Goal: Information Seeking & Learning: Learn about a topic

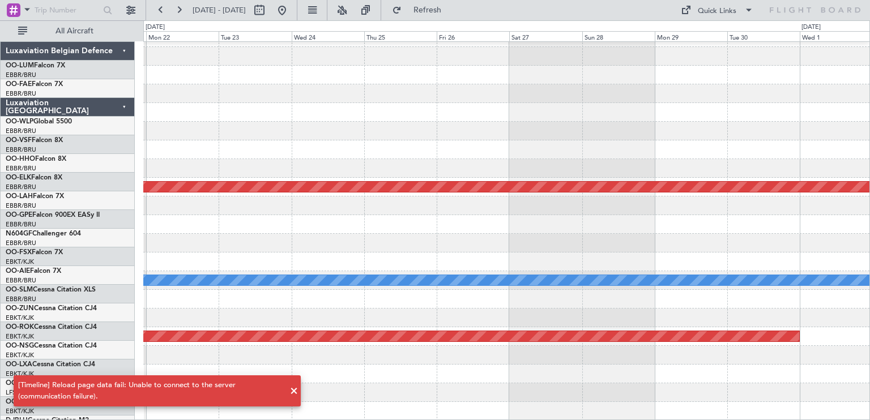
scroll to position [14, 0]
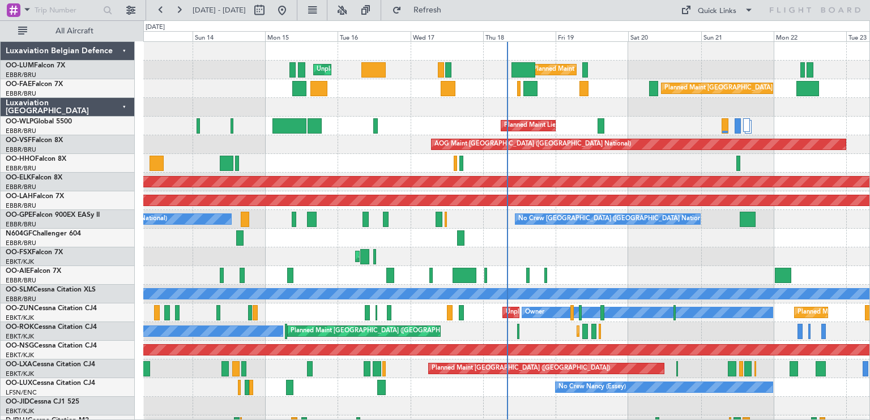
scroll to position [14, 0]
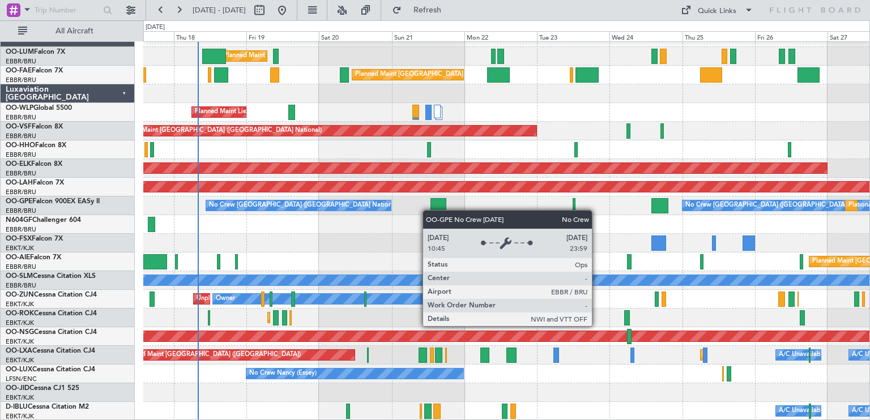
click at [331, 201] on div "Planned Maint Brussels (Brussels National) Unplanned Maint Brussels (Brussels N…" at bounding box center [506, 224] width 726 height 393
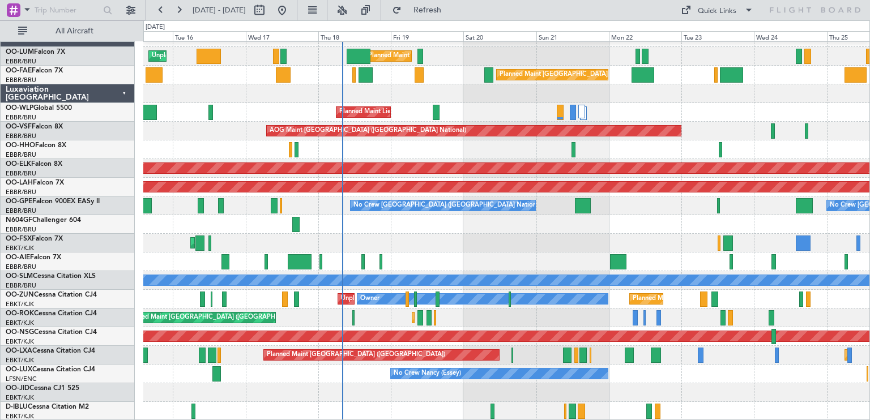
click at [326, 322] on div "Planned Maint Kortrijk-Wevelgem Planned Maint Paris (Le Bourget) Owner Kortrijk…" at bounding box center [506, 318] width 726 height 19
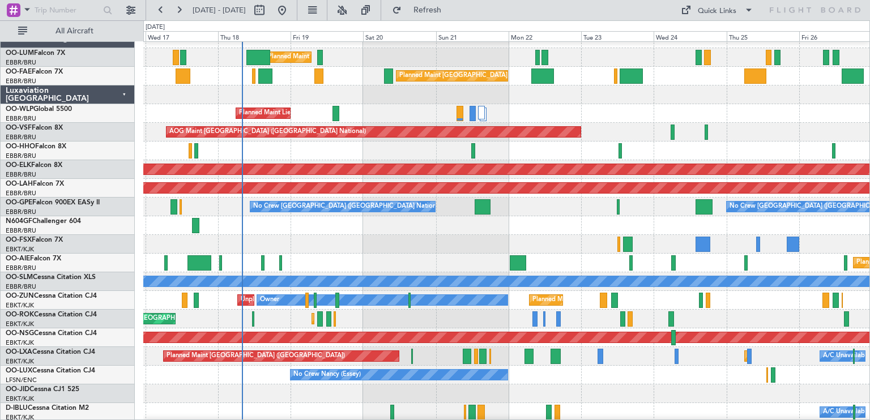
click at [560, 313] on div "Planned Maint Kortrijk-Wevelgem Planned Maint Paris (Le Bourget) Owner Kortrijk…" at bounding box center [506, 319] width 726 height 19
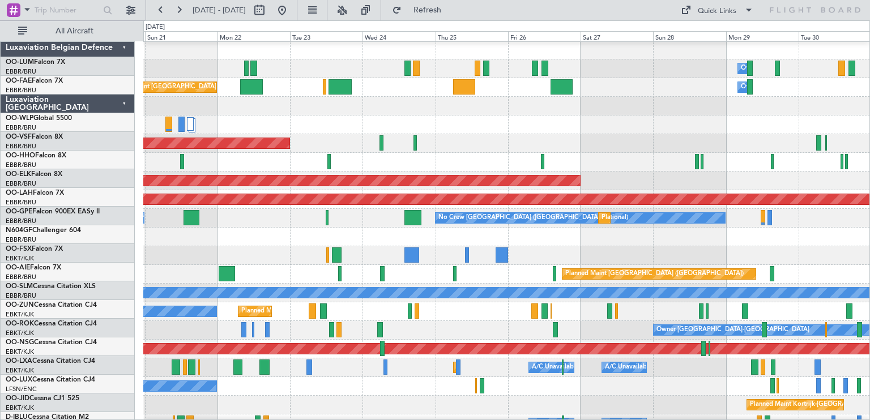
scroll to position [0, 0]
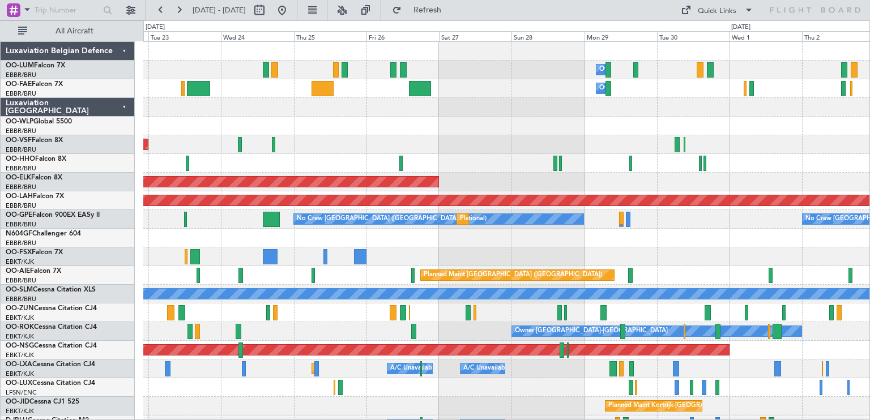
click at [343, 154] on div "Owner Melsbroek Air Base Owner Melsbroek Air Base Planned Maint Brussels (Bruss…" at bounding box center [506, 238] width 726 height 393
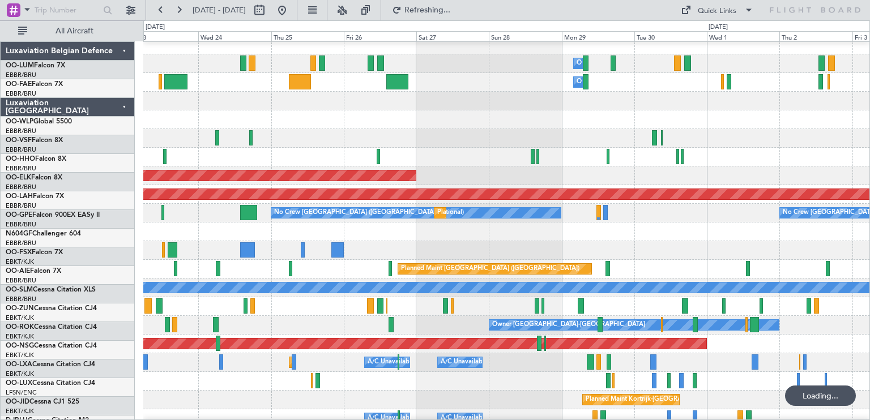
scroll to position [14, 0]
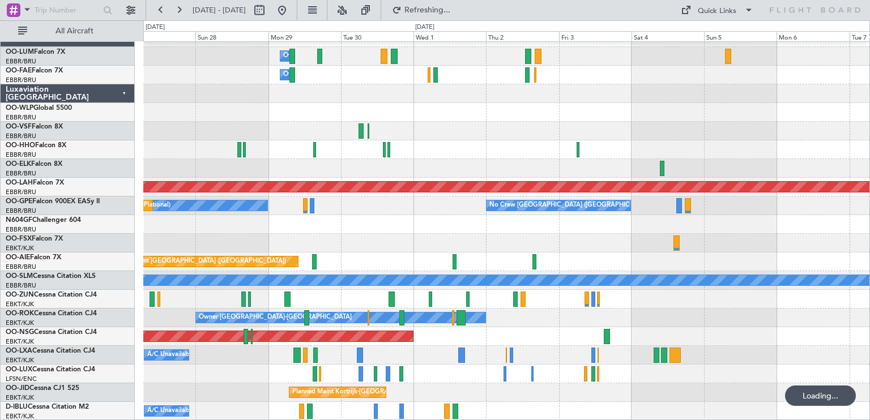
click at [276, 138] on div "Owner Melsbroek Air Base Owner Melsbroek Air Base Planned Maint Kortrijk-Wevelg…" at bounding box center [506, 224] width 726 height 393
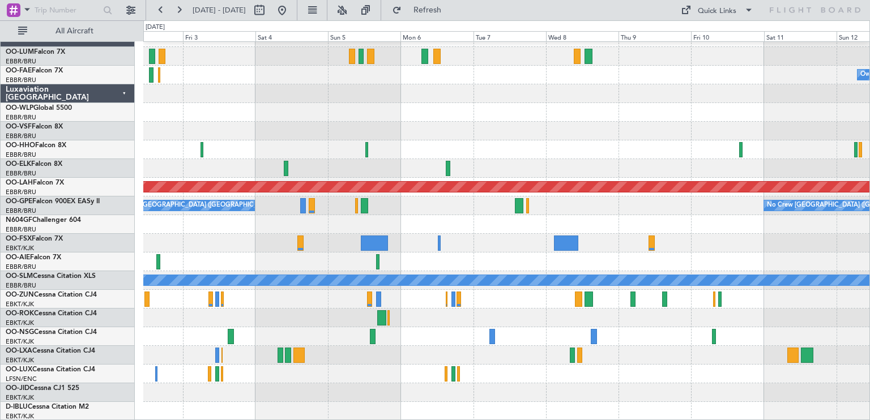
click at [426, 89] on div at bounding box center [506, 93] width 726 height 19
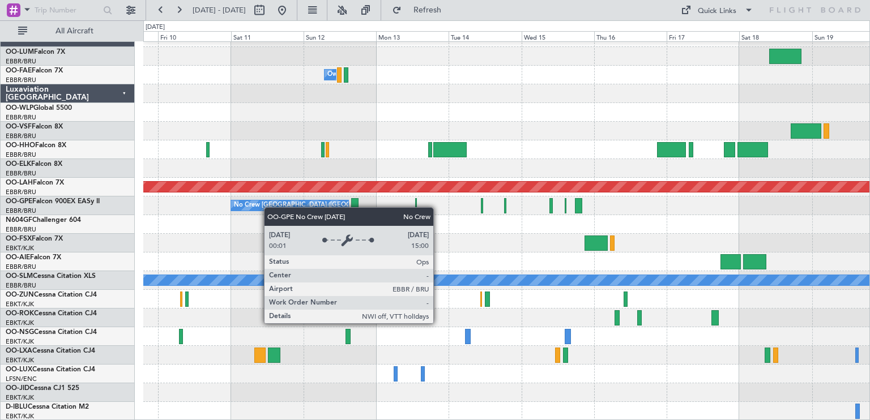
click at [256, 207] on div "Owner Melsbroek Air Base Planned Maint Alton-st Louis (St Louis Regl) No Crew B…" at bounding box center [506, 224] width 726 height 393
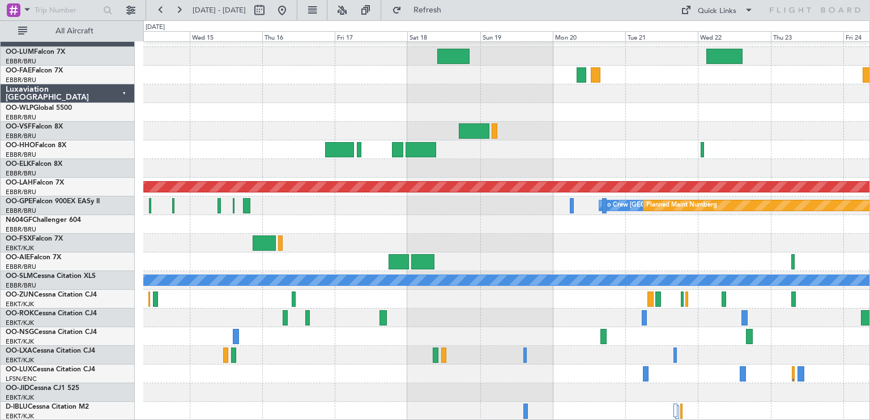
click at [472, 314] on div "Owner Melsbroek Air Base Planned Maint Alton-st Louis (St Louis Regl) No Crew B…" at bounding box center [506, 224] width 726 height 393
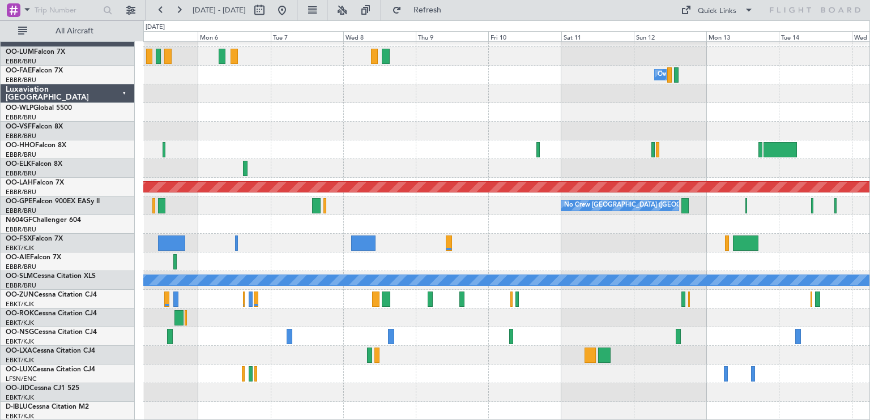
click at [869, 207] on div "Owner Melsbroek Air Base Planned Maint Alton-st Louis (St Louis Regl) No Crew B…" at bounding box center [506, 224] width 726 height 393
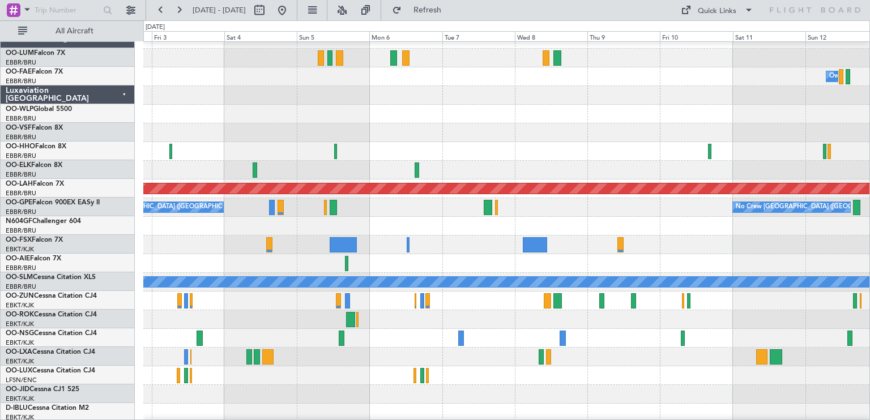
scroll to position [11, 0]
click at [664, 247] on div at bounding box center [506, 245] width 726 height 19
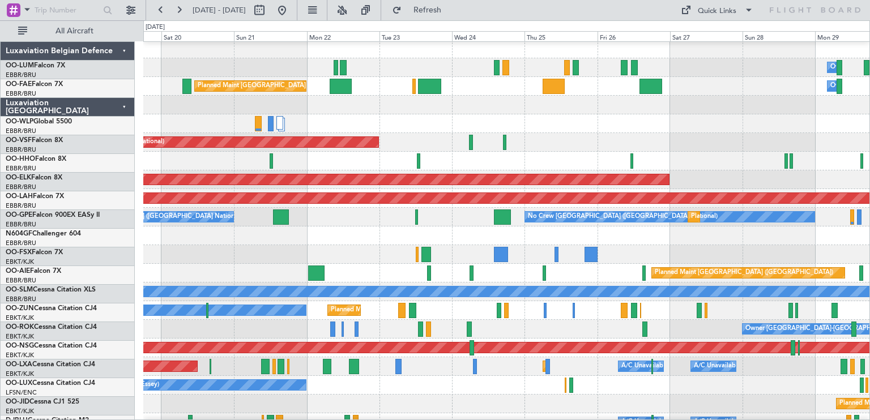
scroll to position [2, 0]
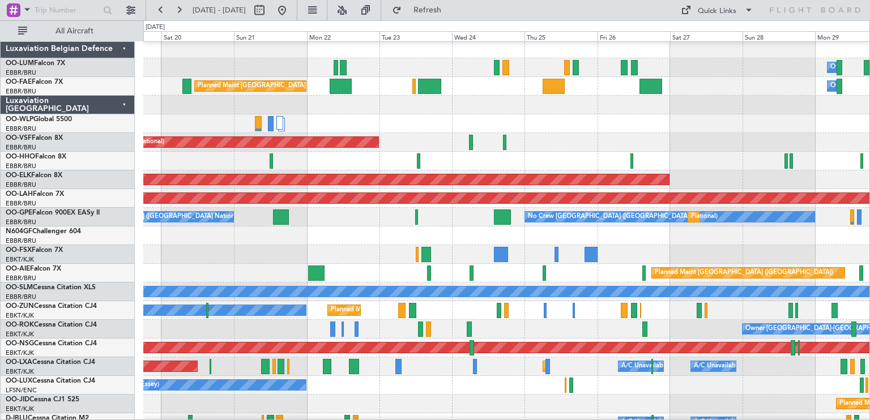
click at [215, 159] on div at bounding box center [506, 161] width 726 height 19
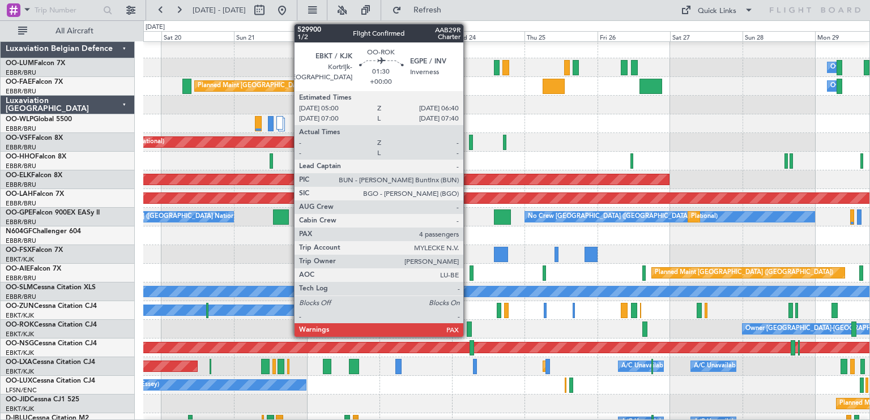
click at [469, 328] on div at bounding box center [469, 329] width 5 height 15
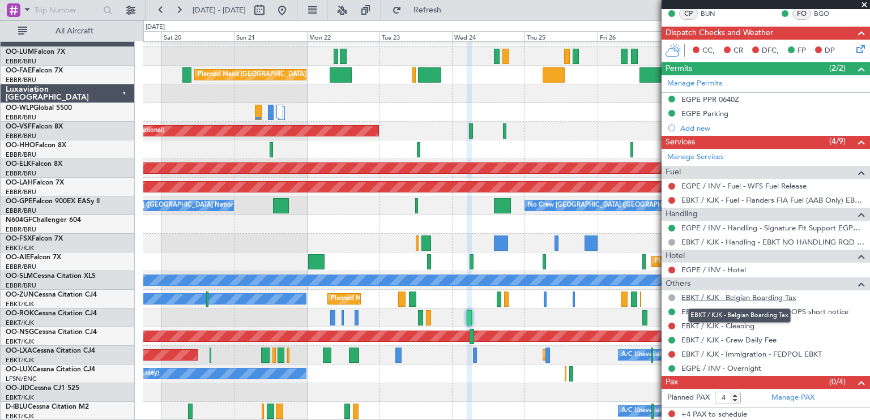
scroll to position [0, 0]
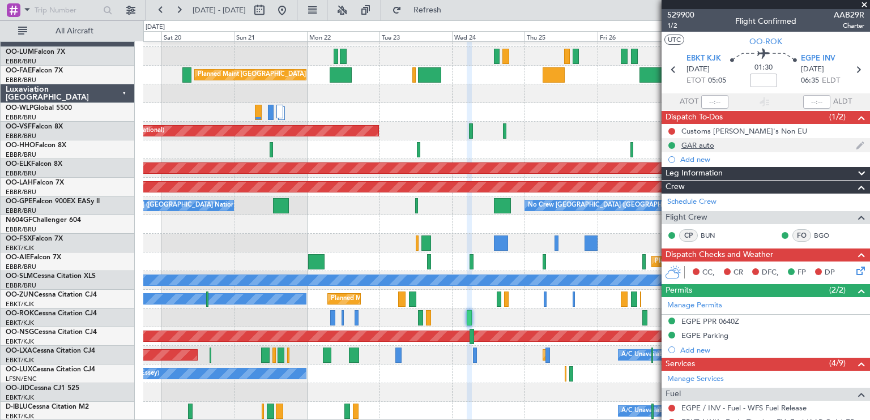
click at [709, 144] on div "GAR auto" at bounding box center [698, 146] width 33 height 10
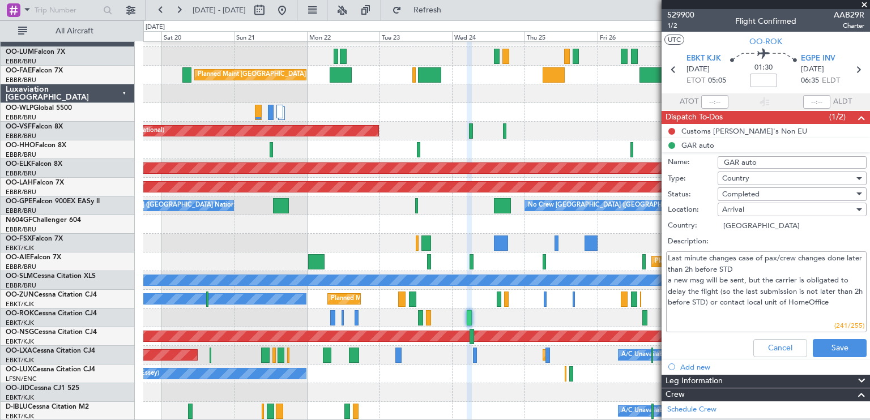
click at [866, 4] on span at bounding box center [864, 5] width 11 height 10
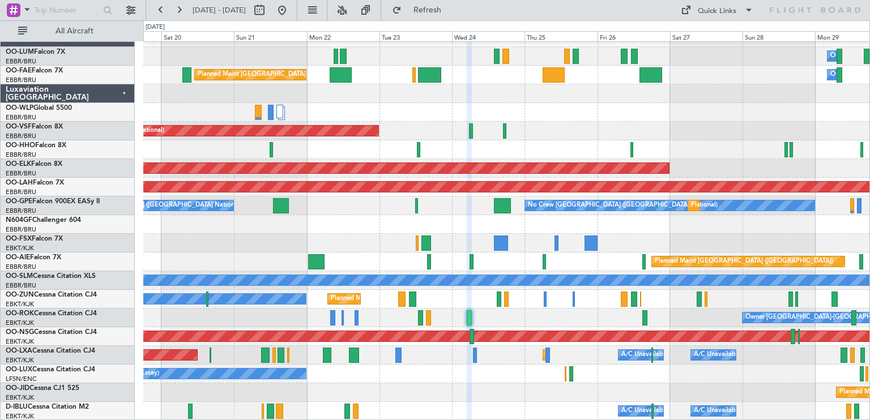
type input "0"
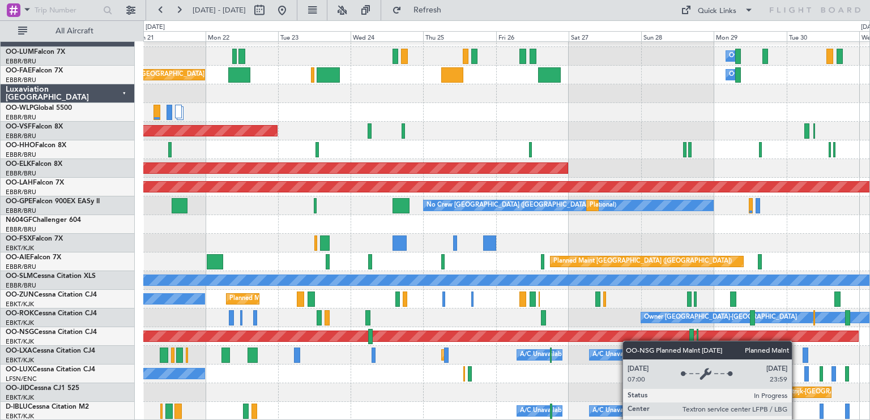
click at [581, 339] on div "Owner Melsbroek Air Base Planned Maint [GEOGRAPHIC_DATA] ([GEOGRAPHIC_DATA]) Pl…" at bounding box center [506, 224] width 726 height 393
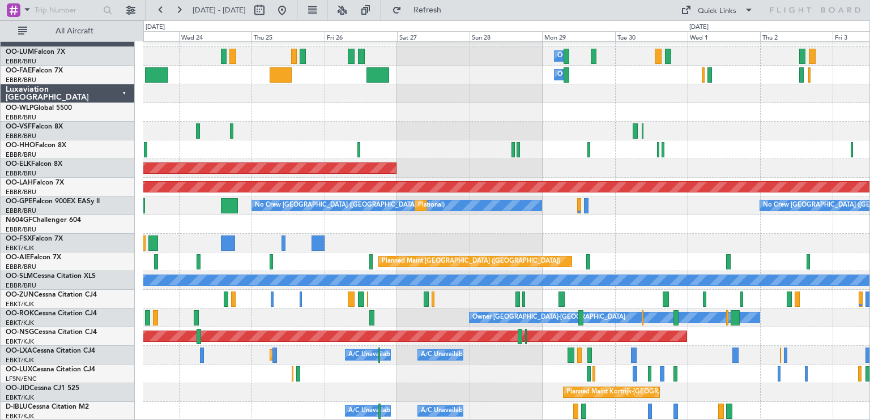
click at [354, 385] on div "Planned Maint Kortrijk-[GEOGRAPHIC_DATA]" at bounding box center [506, 393] width 726 height 19
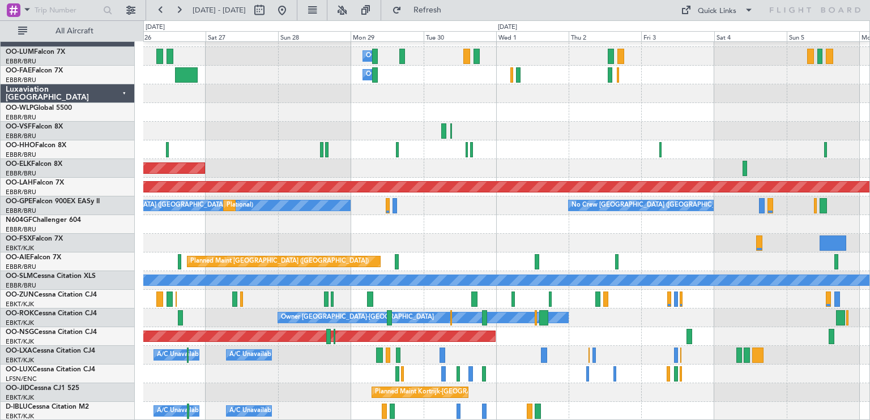
click at [465, 215] on div "No Crew [GEOGRAPHIC_DATA] ([GEOGRAPHIC_DATA] National) Planned Maint [GEOGRAPHI…" at bounding box center [506, 206] width 726 height 19
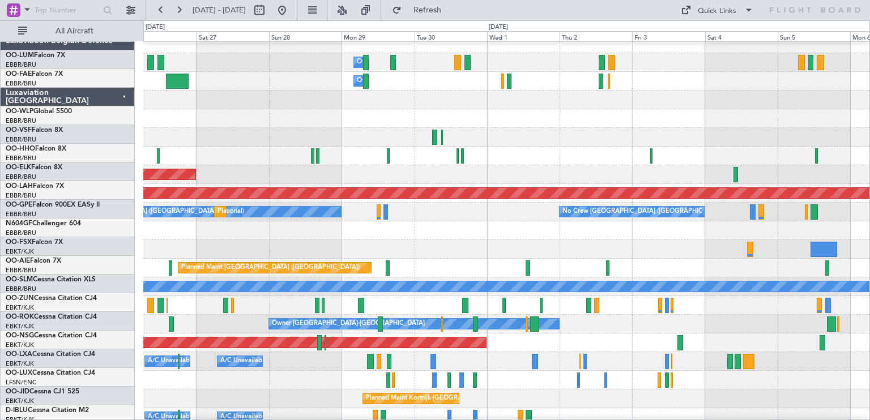
scroll to position [4, 0]
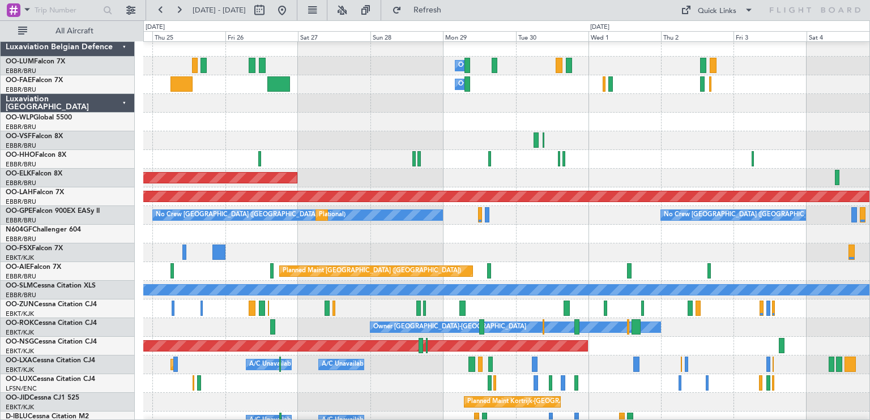
click at [555, 261] on div at bounding box center [506, 253] width 726 height 19
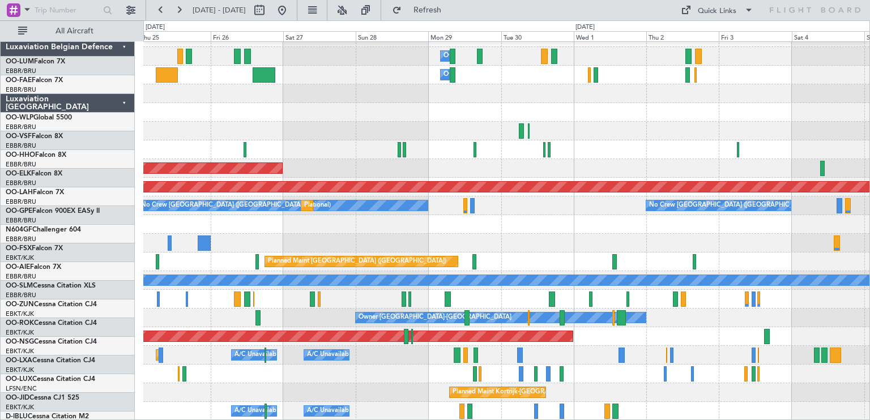
scroll to position [14, 0]
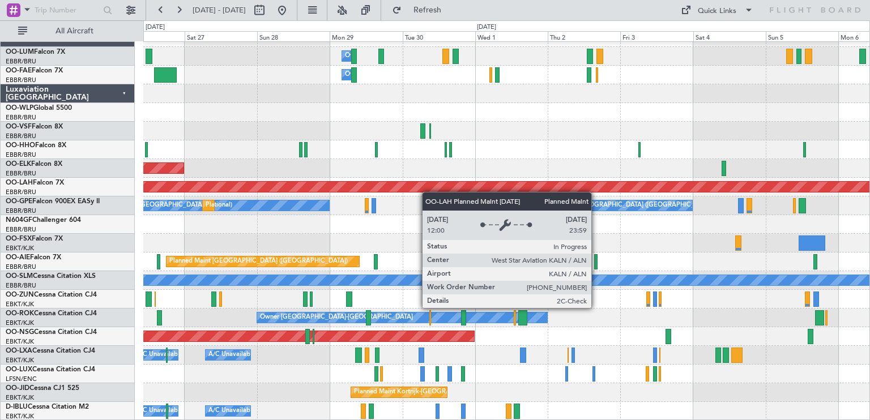
click at [424, 188] on div "Owner Melsbroek Air Base Owner [GEOGRAPHIC_DATA] Planned Maint [GEOGRAPHIC_DATA…" at bounding box center [506, 224] width 726 height 393
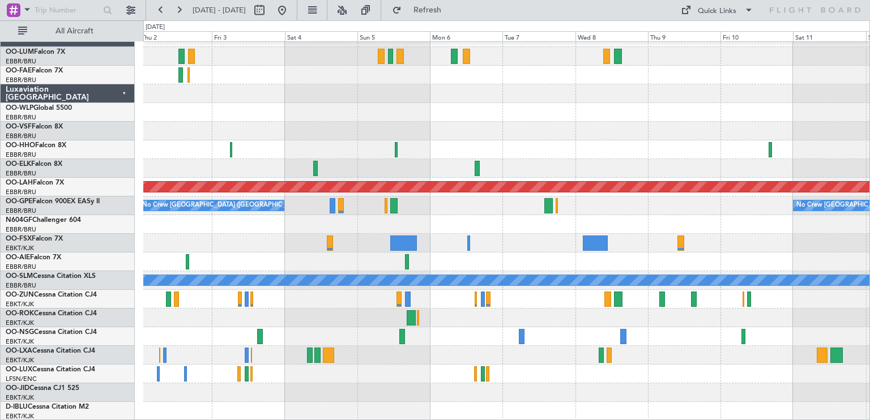
click at [310, 266] on div "Owner Melsbroek Air Base Planned [GEOGRAPHIC_DATA][PERSON_NAME]-[GEOGRAPHIC_DAT…" at bounding box center [506, 224] width 726 height 393
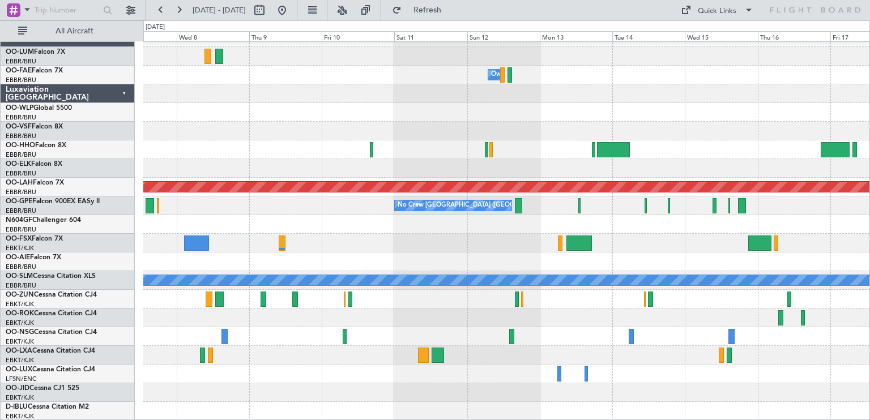
click at [394, 256] on div "Owner Melsbroek Air Base Planned [GEOGRAPHIC_DATA][PERSON_NAME]-[GEOGRAPHIC_DAT…" at bounding box center [506, 224] width 726 height 393
click at [291, 6] on button at bounding box center [282, 10] width 18 height 18
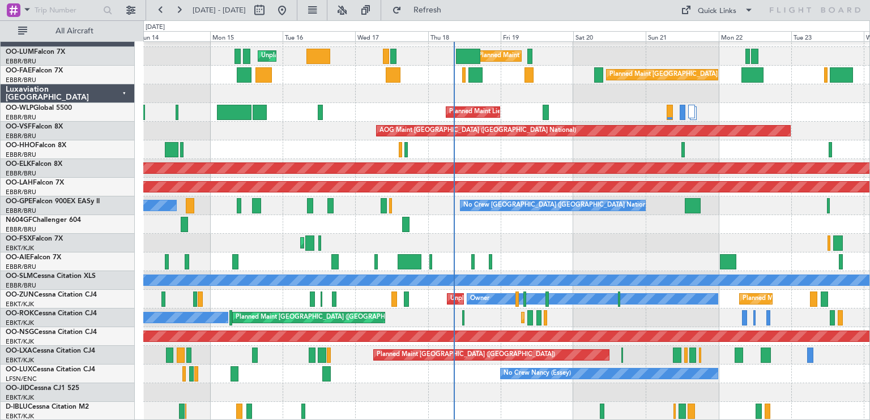
click at [612, 229] on div "Unplanned Maint [GEOGRAPHIC_DATA] ([GEOGRAPHIC_DATA] National) Planned Maint [G…" at bounding box center [506, 224] width 726 height 393
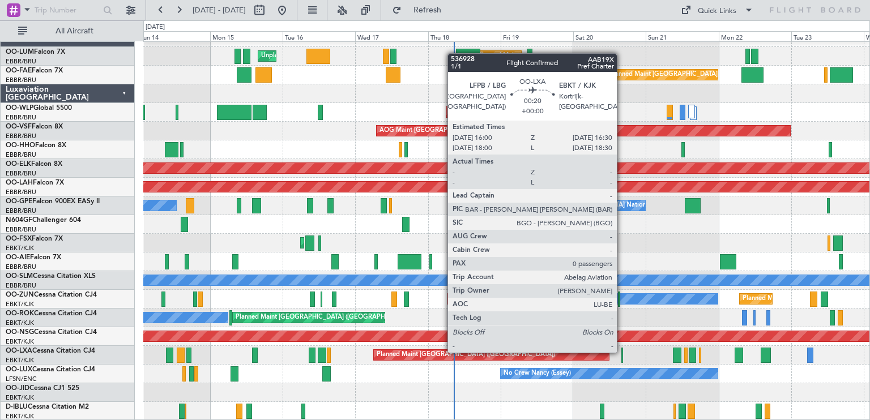
click at [622, 352] on div at bounding box center [622, 355] width 2 height 15
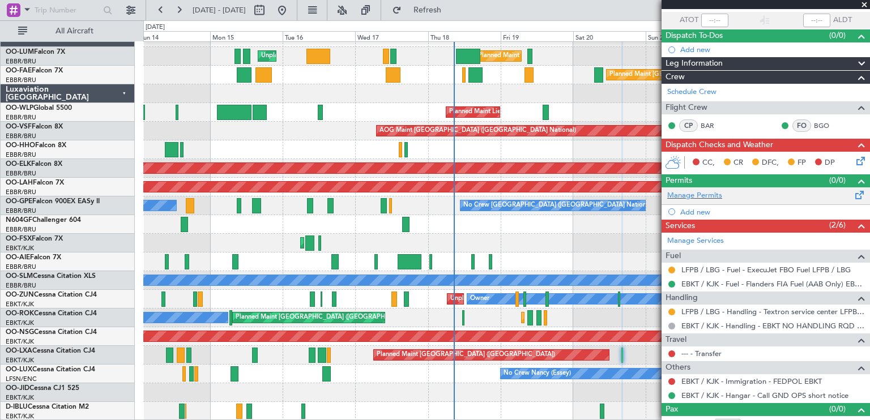
scroll to position [94, 0]
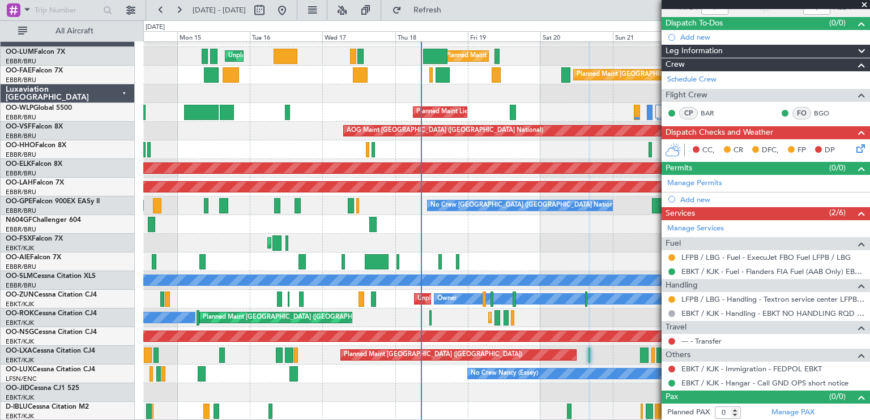
click at [589, 308] on div "Unplanned Maint [GEOGRAPHIC_DATA] ([GEOGRAPHIC_DATA] National) Planned Maint [G…" at bounding box center [506, 224] width 726 height 393
click at [818, 112] on link "BGO" at bounding box center [826, 113] width 25 height 10
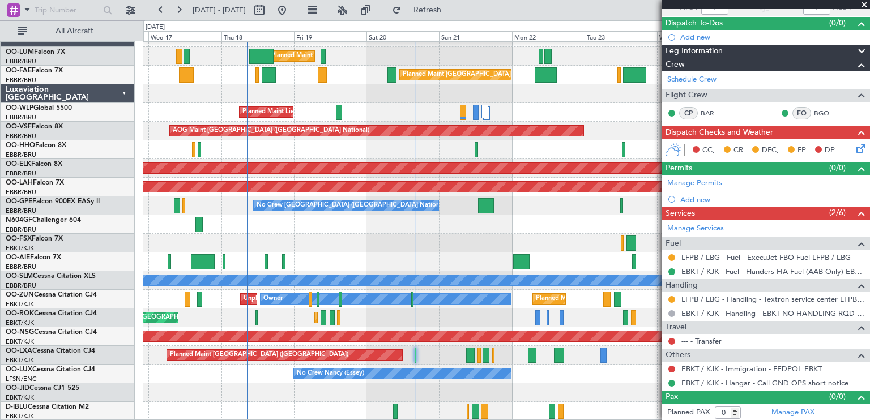
click at [437, 287] on div "Planned Maint [GEOGRAPHIC_DATA] ([GEOGRAPHIC_DATA] National) Unplanned Maint [G…" at bounding box center [506, 224] width 726 height 393
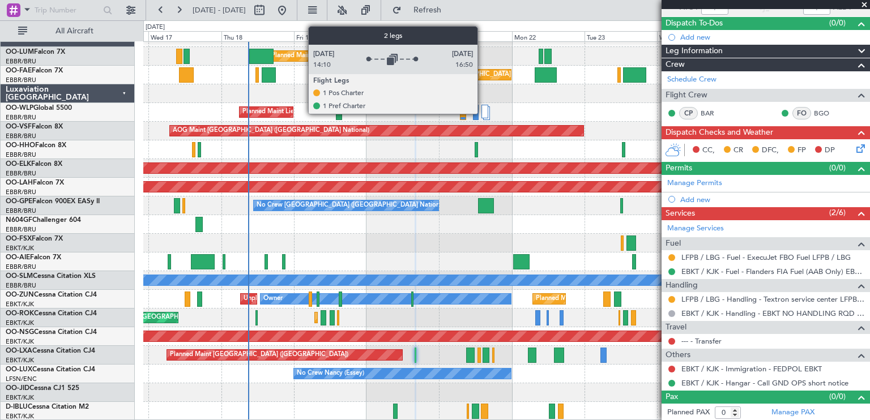
click at [483, 113] on div at bounding box center [485, 112] width 7 height 14
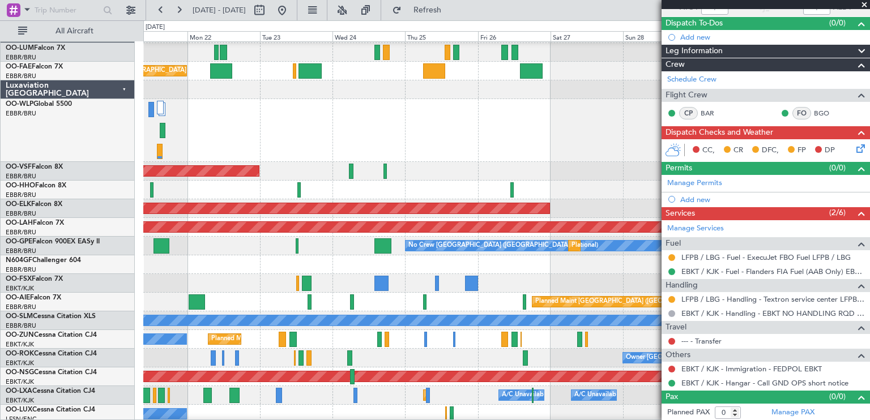
scroll to position [16, 0]
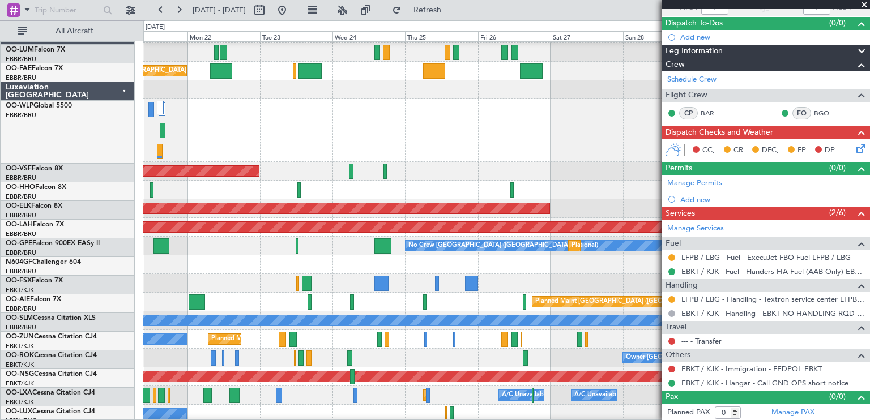
click at [265, 151] on div "Planned Maint Liege" at bounding box center [506, 130] width 726 height 63
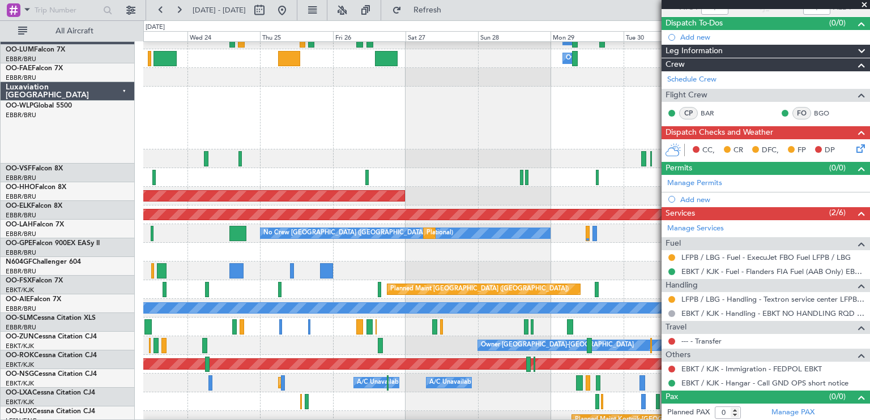
scroll to position [29, 0]
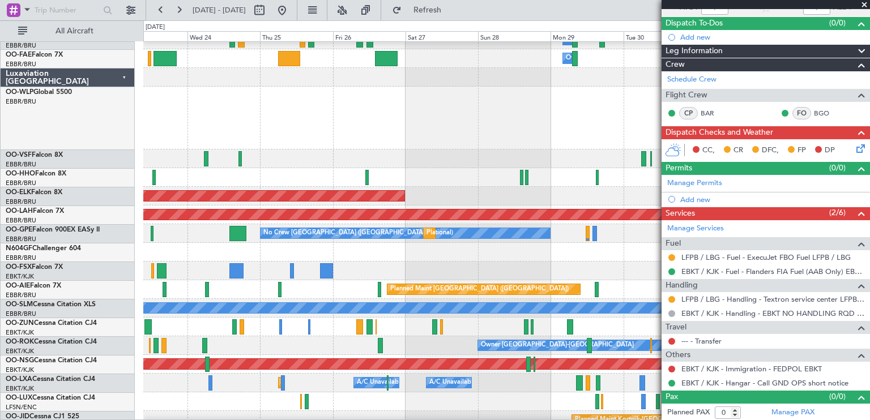
click at [418, 138] on div at bounding box center [506, 118] width 726 height 63
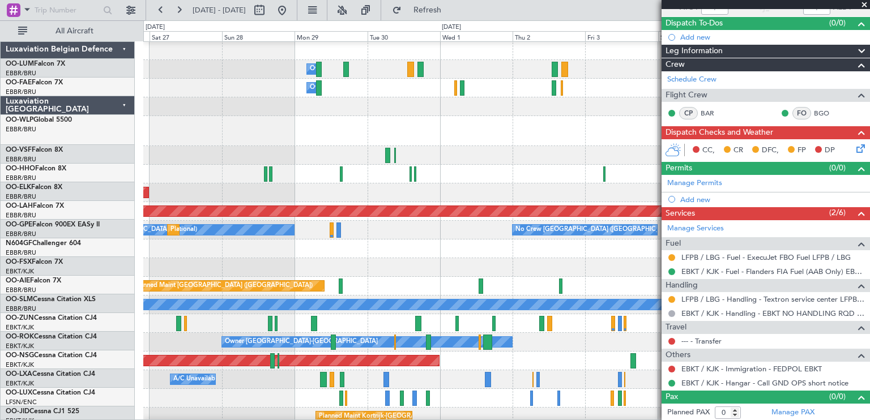
scroll to position [0, 0]
